Goal: Find specific page/section: Find specific page/section

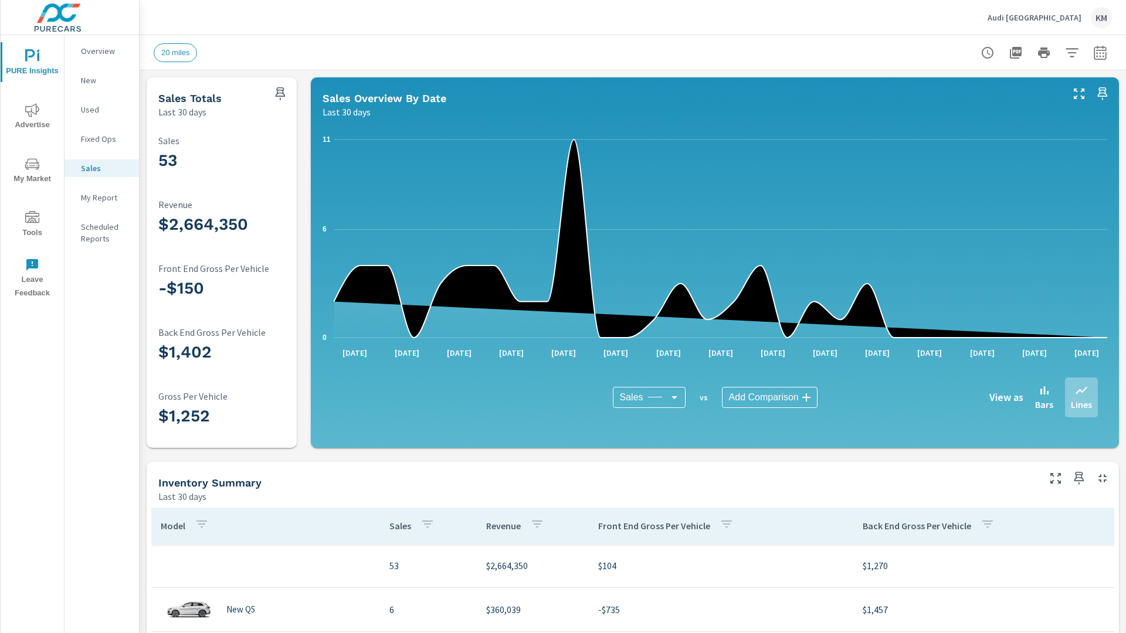
click at [101, 80] on p "New" at bounding box center [105, 80] width 49 height 12
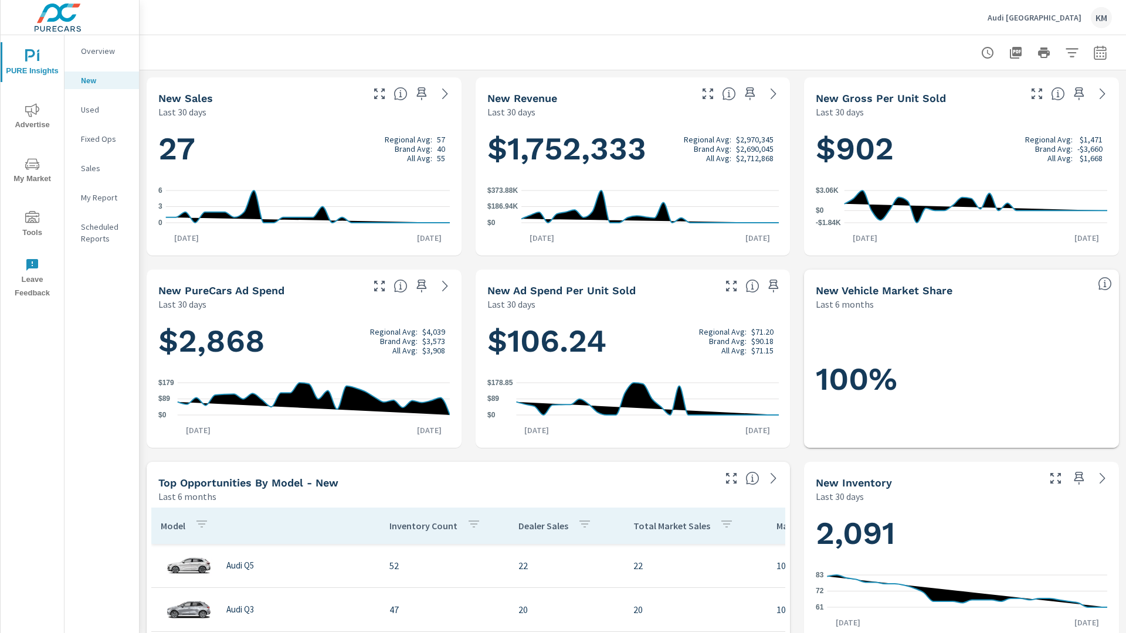
click at [101, 80] on p "New" at bounding box center [105, 80] width 49 height 12
click at [101, 110] on p "Used" at bounding box center [105, 110] width 49 height 12
